Goal: Transaction & Acquisition: Subscribe to service/newsletter

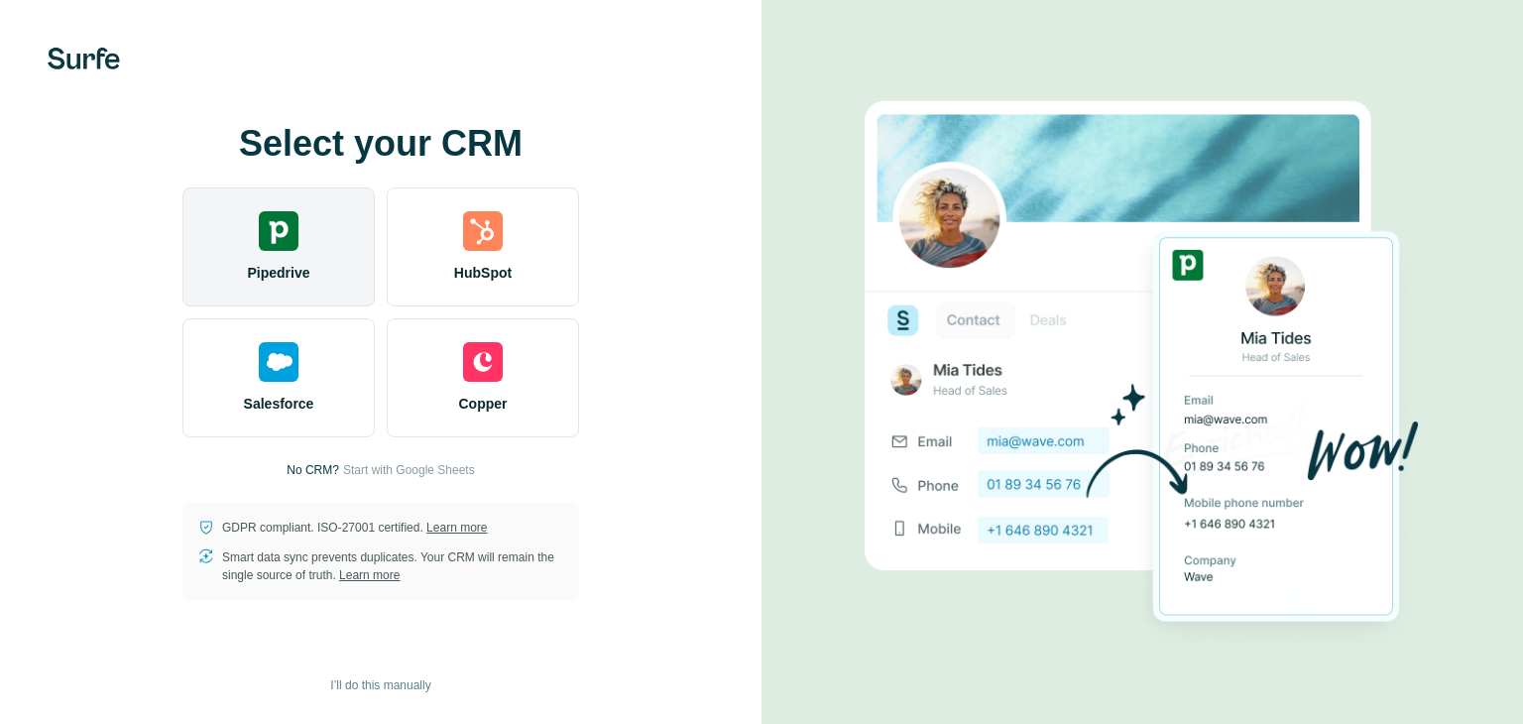
click at [279, 283] on div "Pipedrive" at bounding box center [278, 246] width 192 height 119
